Goal: Task Accomplishment & Management: Manage account settings

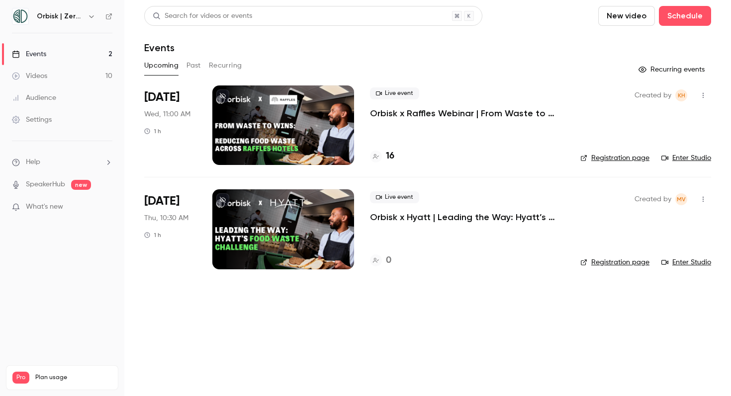
click at [297, 208] on div at bounding box center [283, 229] width 142 height 80
click at [265, 210] on div at bounding box center [283, 229] width 142 height 80
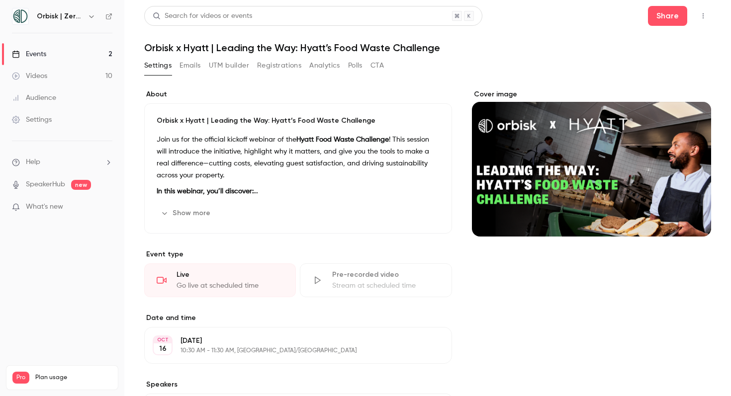
click at [198, 67] on button "Emails" at bounding box center [189, 66] width 21 height 16
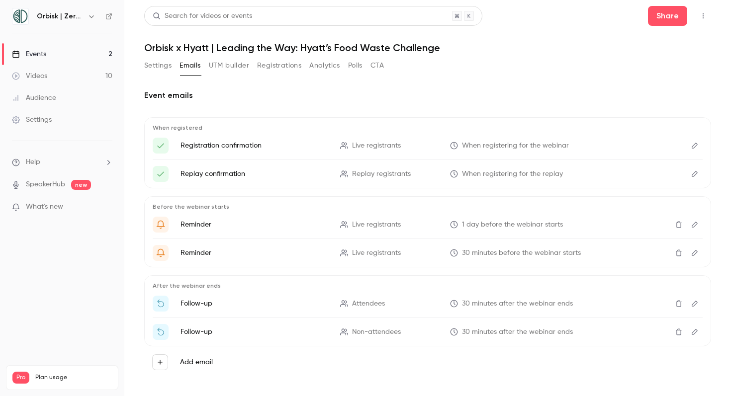
click at [313, 68] on button "Analytics" at bounding box center [324, 66] width 31 height 16
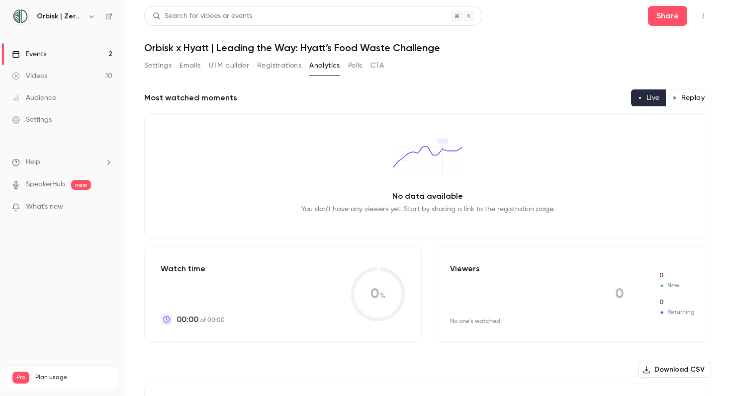
click at [283, 67] on button "Registrations" at bounding box center [279, 66] width 44 height 16
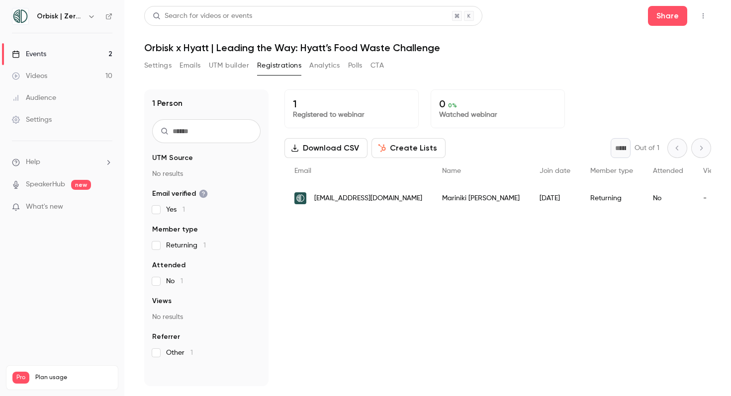
click at [693, 201] on div "-" at bounding box center [712, 198] width 38 height 28
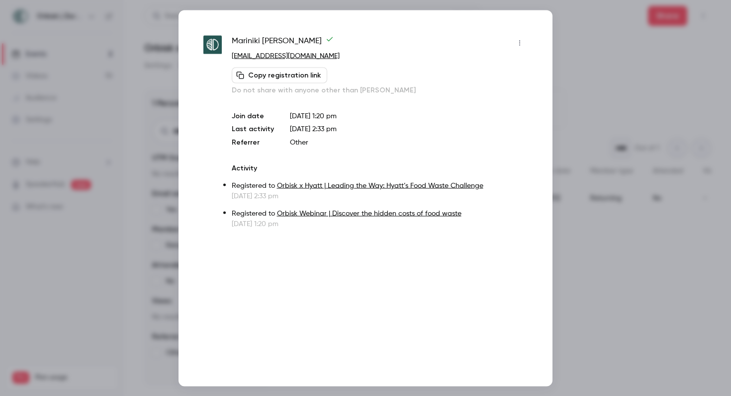
click at [520, 40] on icon "button" at bounding box center [520, 42] width 8 height 7
click at [487, 95] on div "Remove registration" at bounding box center [481, 94] width 76 height 10
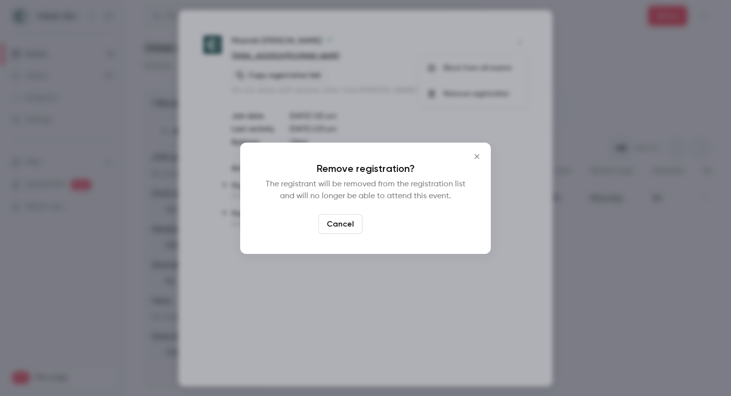
click at [390, 222] on button "Confirm" at bounding box center [389, 224] width 47 height 20
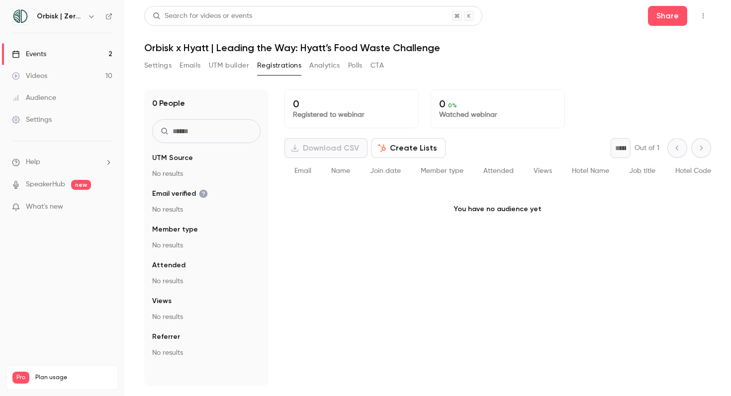
click at [87, 48] on link "Events 2" at bounding box center [62, 54] width 124 height 22
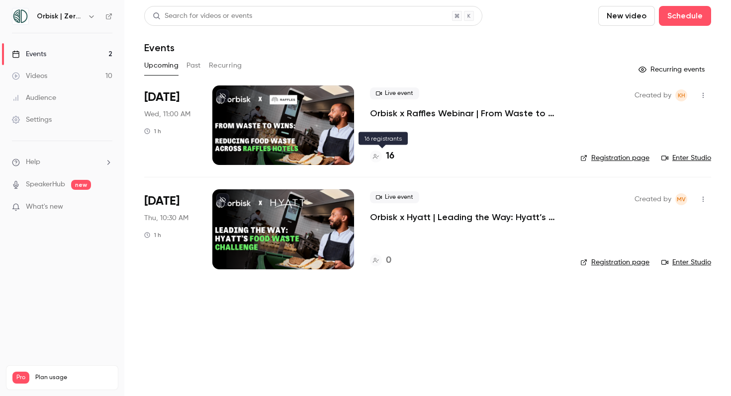
click at [390, 158] on h4 "16" at bounding box center [390, 156] width 8 height 13
